Goal: Information Seeking & Learning: Find specific fact

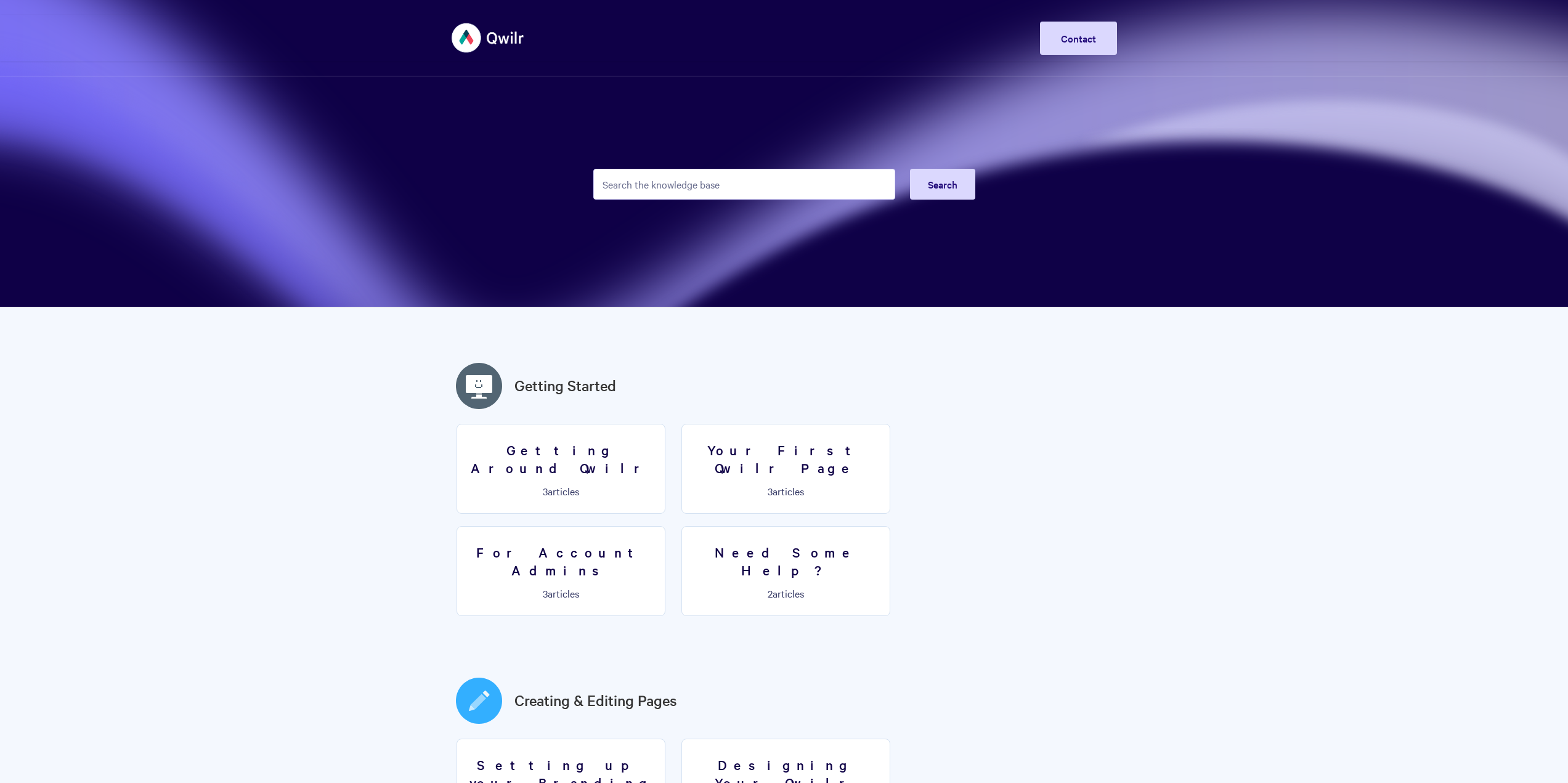
click at [660, 188] on input "Search the knowledge base" at bounding box center [743, 184] width 302 height 31
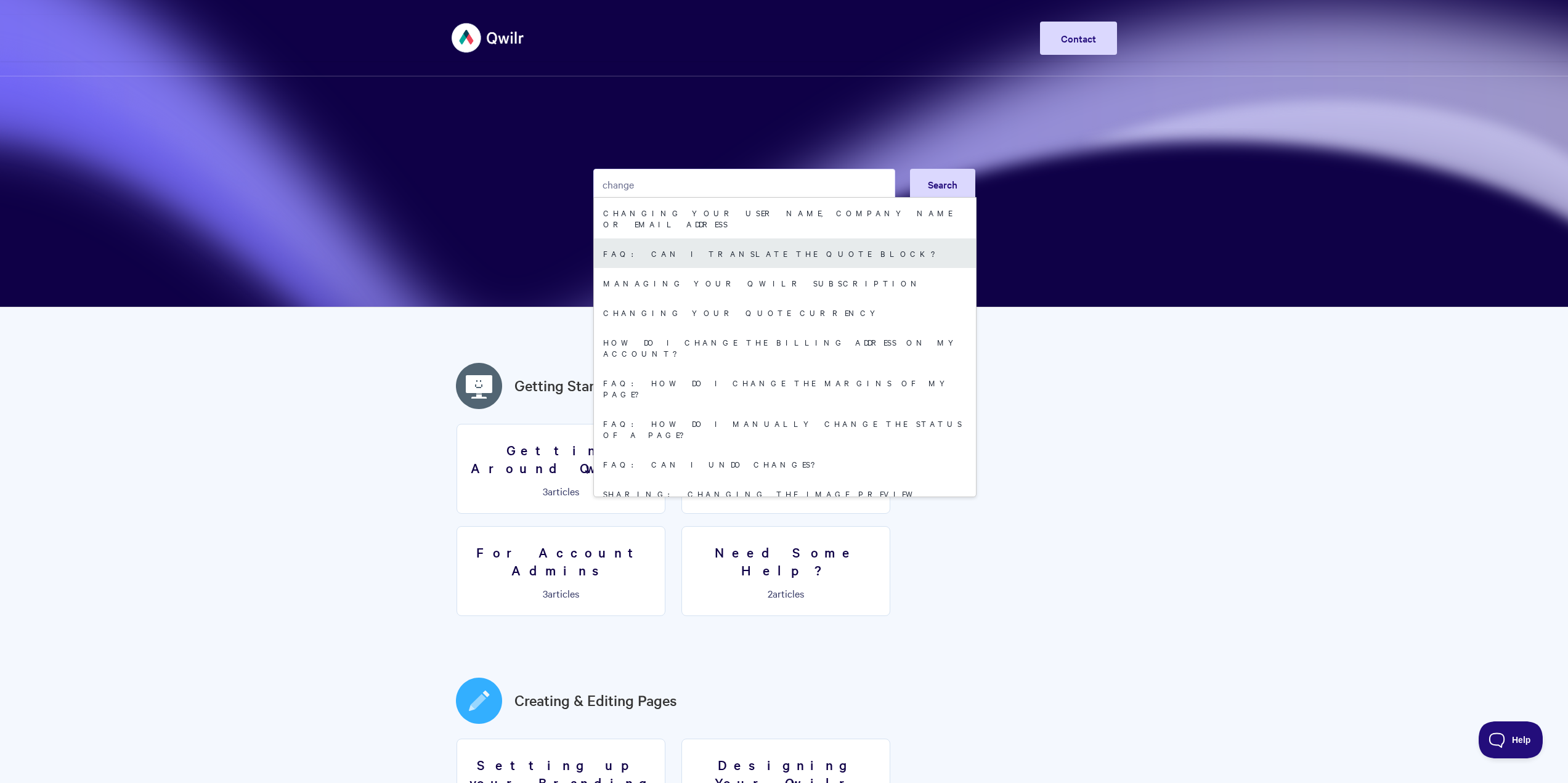
type input "change"
click at [673, 244] on link "FAQ: Can I translate the Quote Block?" at bounding box center [784, 253] width 382 height 29
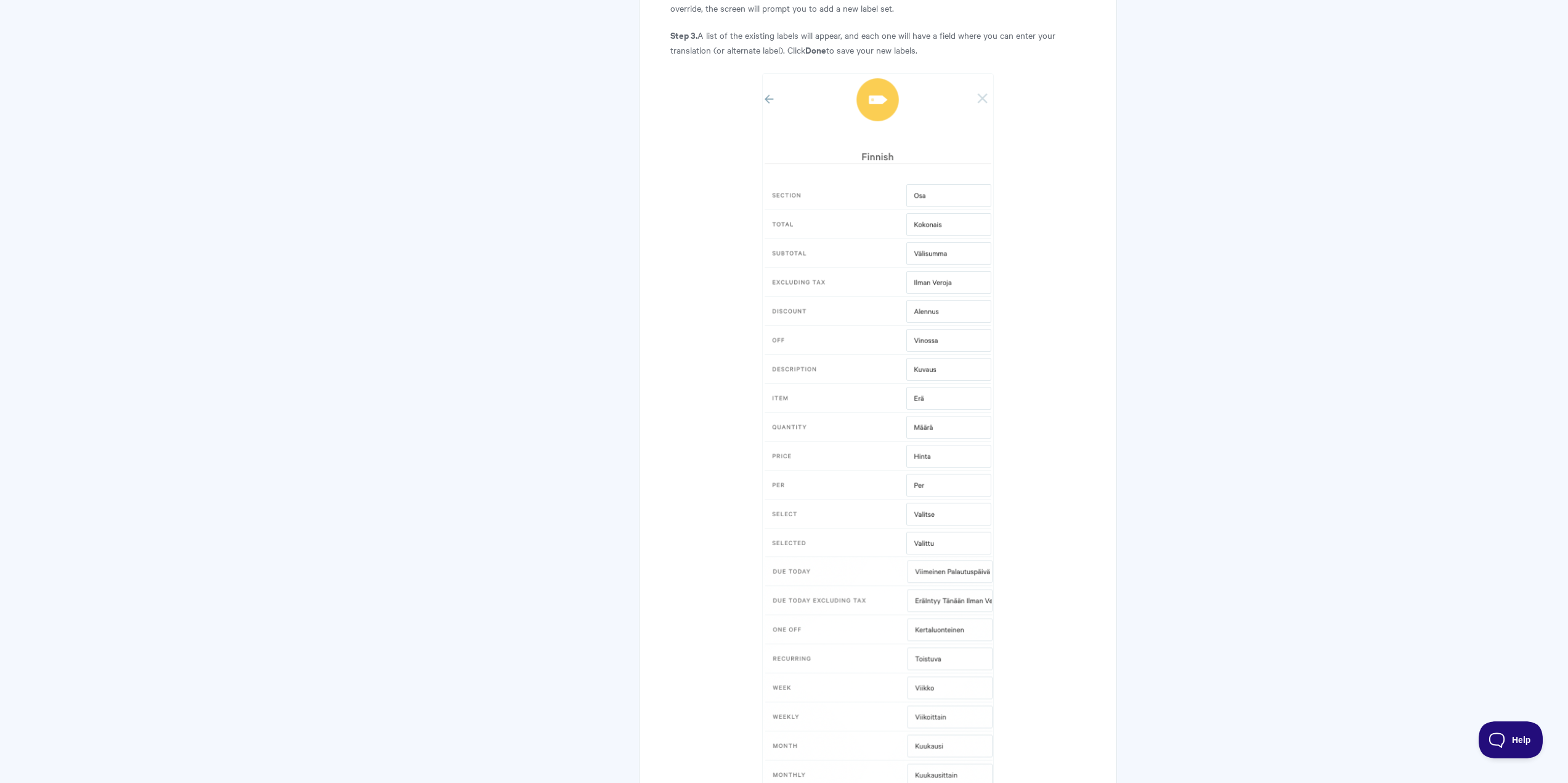
scroll to position [1154, 0]
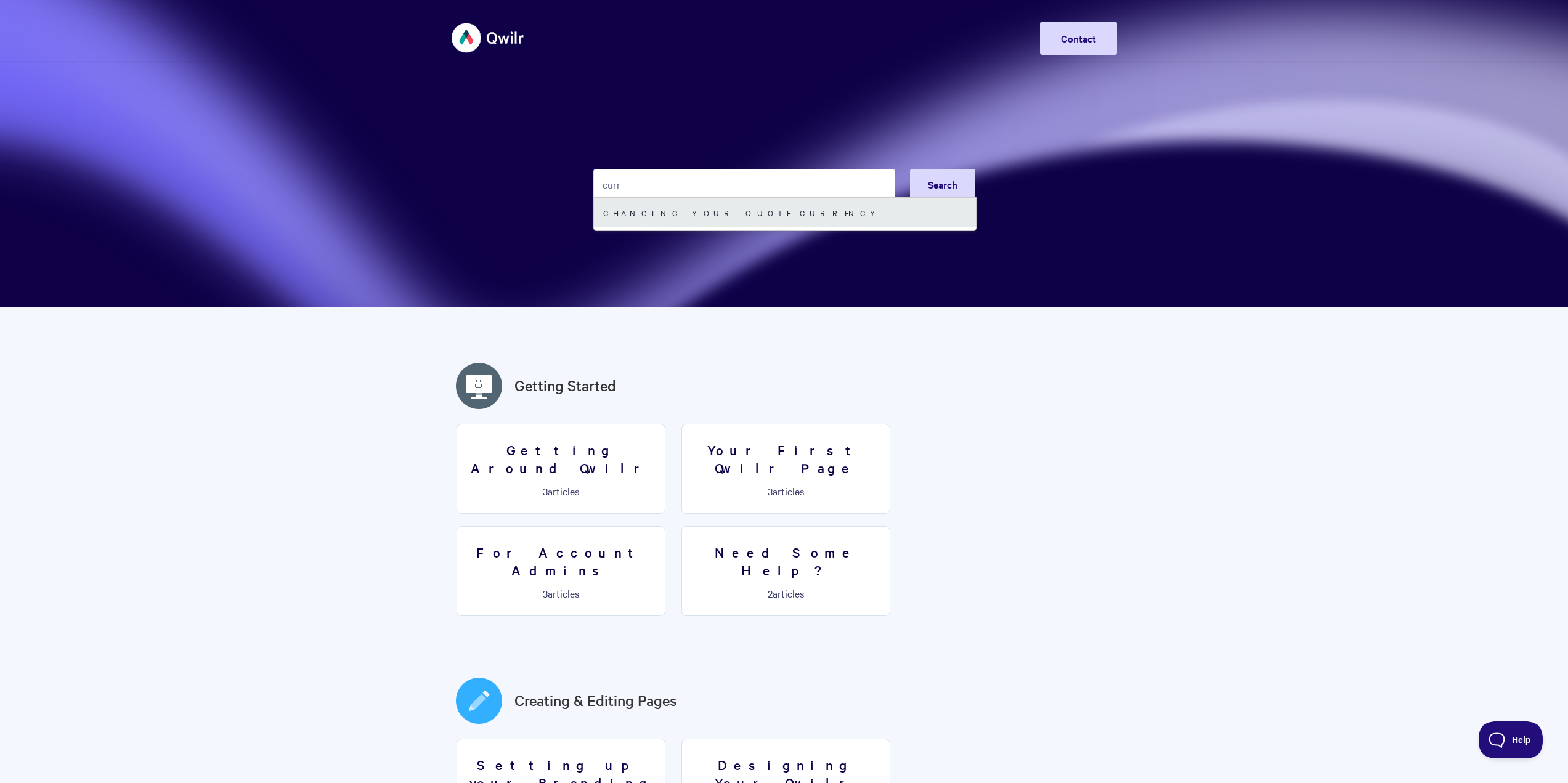
type input "curr"
click at [690, 214] on link "Changing Your Quote Currency" at bounding box center [784, 213] width 382 height 29
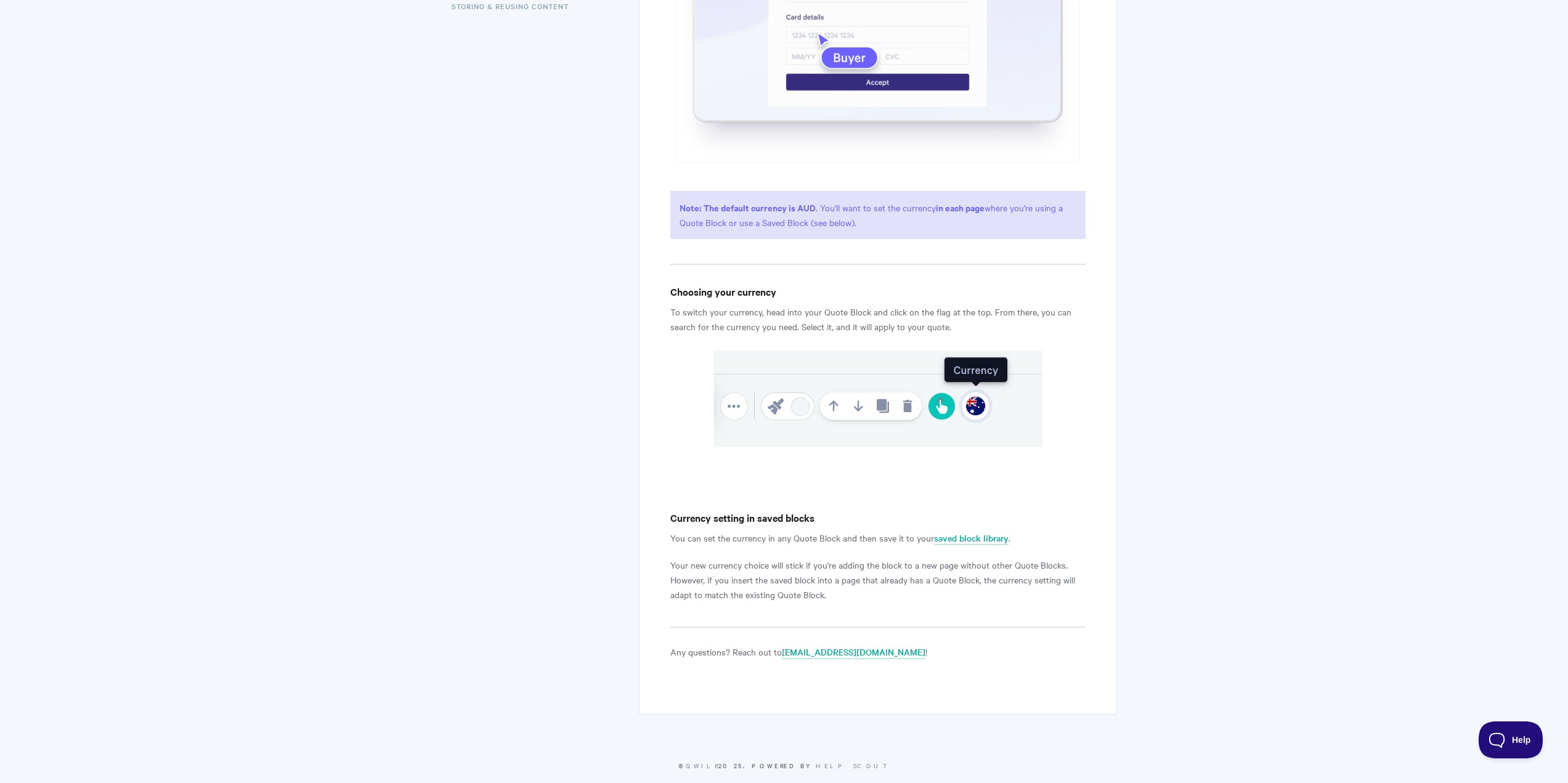
scroll to position [494, 0]
